Goal: Navigation & Orientation: Find specific page/section

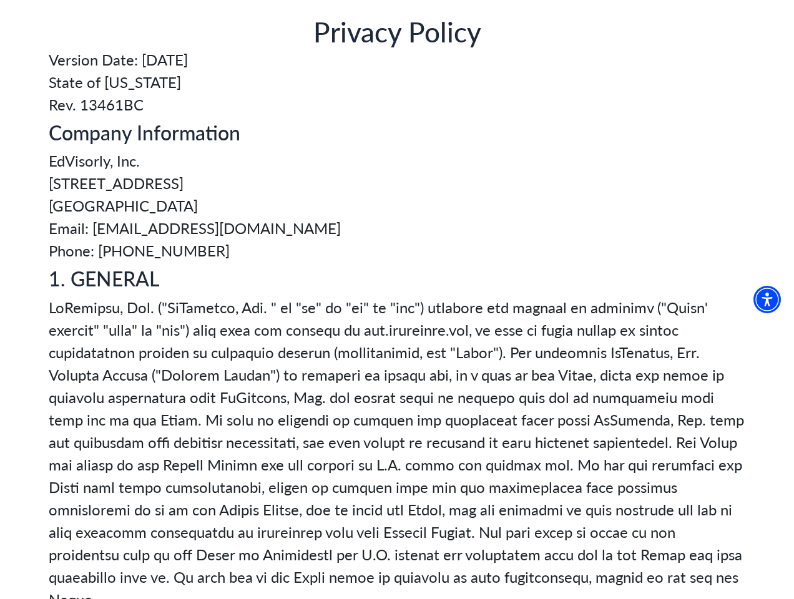
click at [772, 300] on img "Accessibility Menu" at bounding box center [767, 299] width 27 height 27
